Goal: Transaction & Acquisition: Purchase product/service

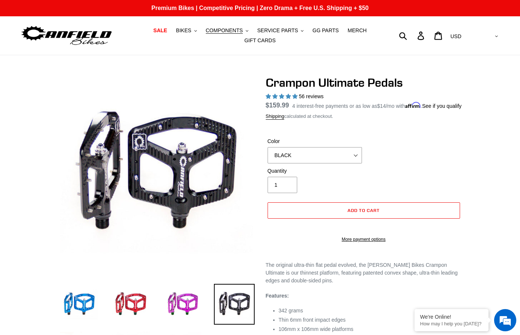
select select "BLACK"
select select "highest-rating"
click at [187, 29] on span "BIKES" at bounding box center [183, 30] width 15 height 6
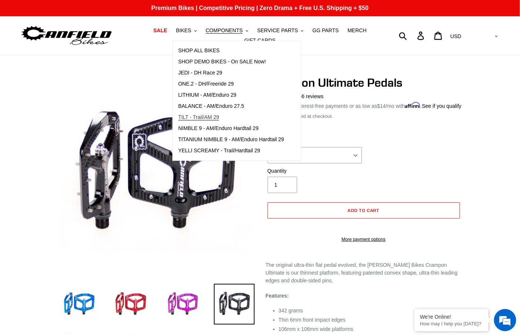
click at [181, 115] on span "TILT - Trail/AM 29" at bounding box center [199, 117] width 41 height 6
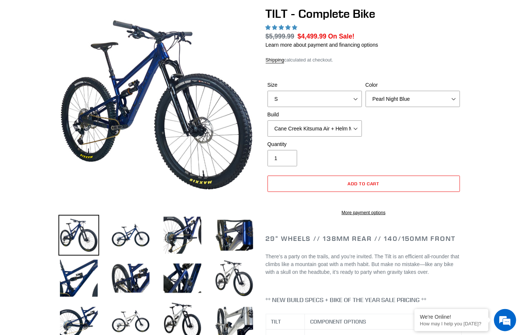
select select "highest-rating"
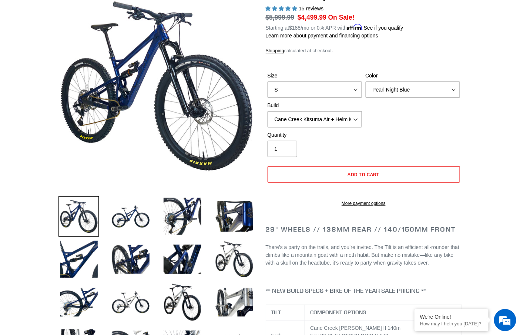
scroll to position [88, 0]
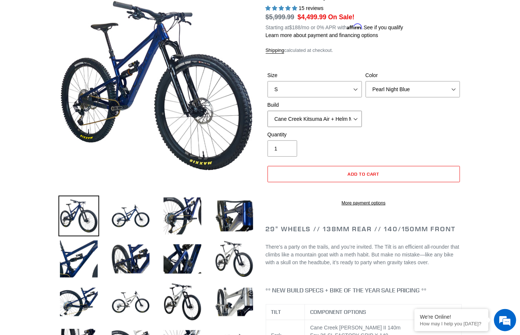
click at [351, 118] on select "Cane Creek Kitsuma Air + Helm MKII 140 + SRAM GX Cane Creek Kitsuma Air + Helm …" at bounding box center [315, 119] width 94 height 16
click at [268, 111] on select "Cane Creek Kitsuma Air + Helm MKII 140 + SRAM GX Cane Creek Kitsuma Air + Helm …" at bounding box center [315, 119] width 94 height 16
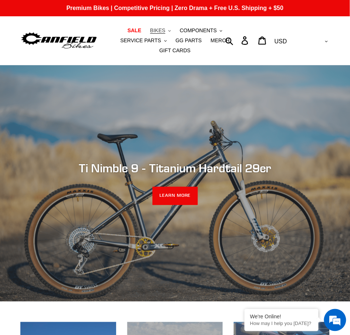
click at [150, 31] on span "BIKES" at bounding box center [157, 30] width 15 height 6
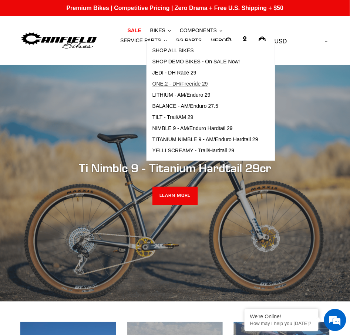
click at [164, 83] on span "ONE.2 - DH/Freeride 29" at bounding box center [181, 84] width 56 height 6
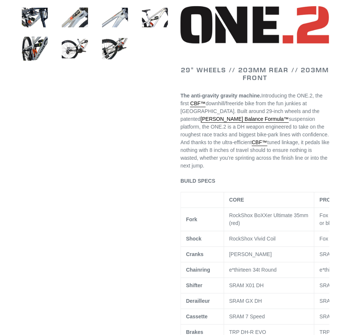
select select "highest-rating"
